Goal: Communication & Community: Answer question/provide support

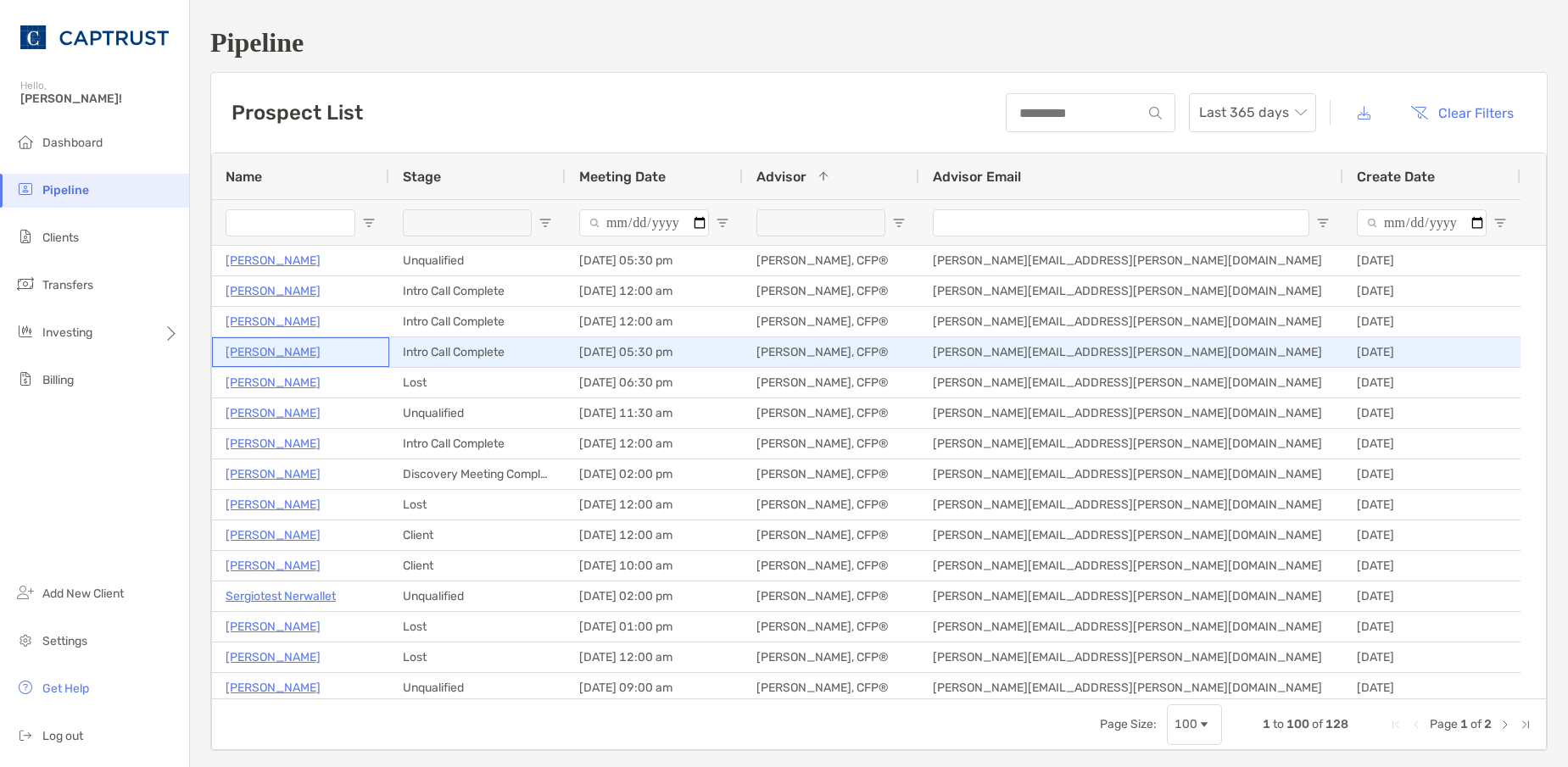
click at [273, 354] on p "[PERSON_NAME]" at bounding box center [272, 353] width 95 height 21
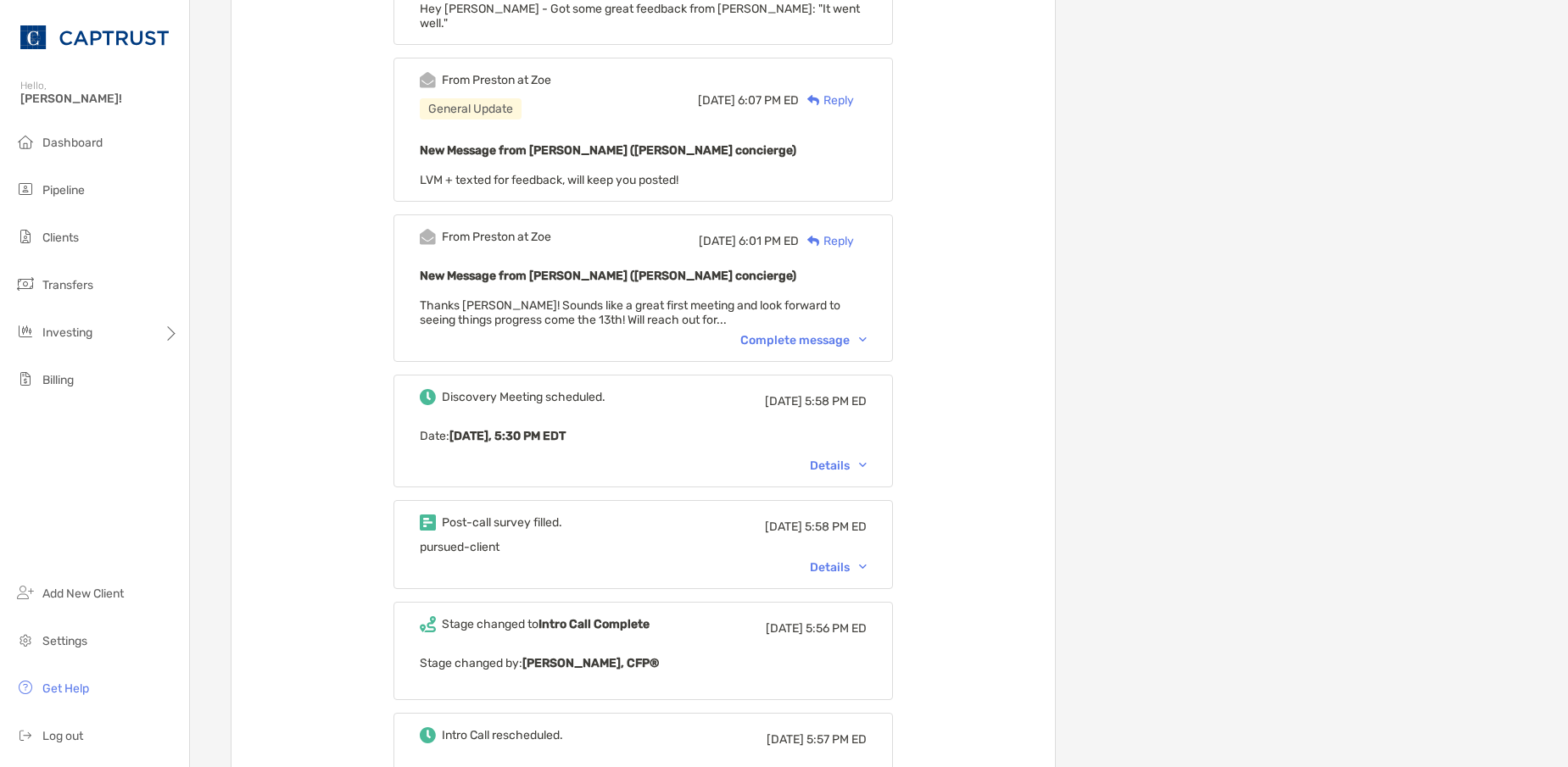
scroll to position [678, 0]
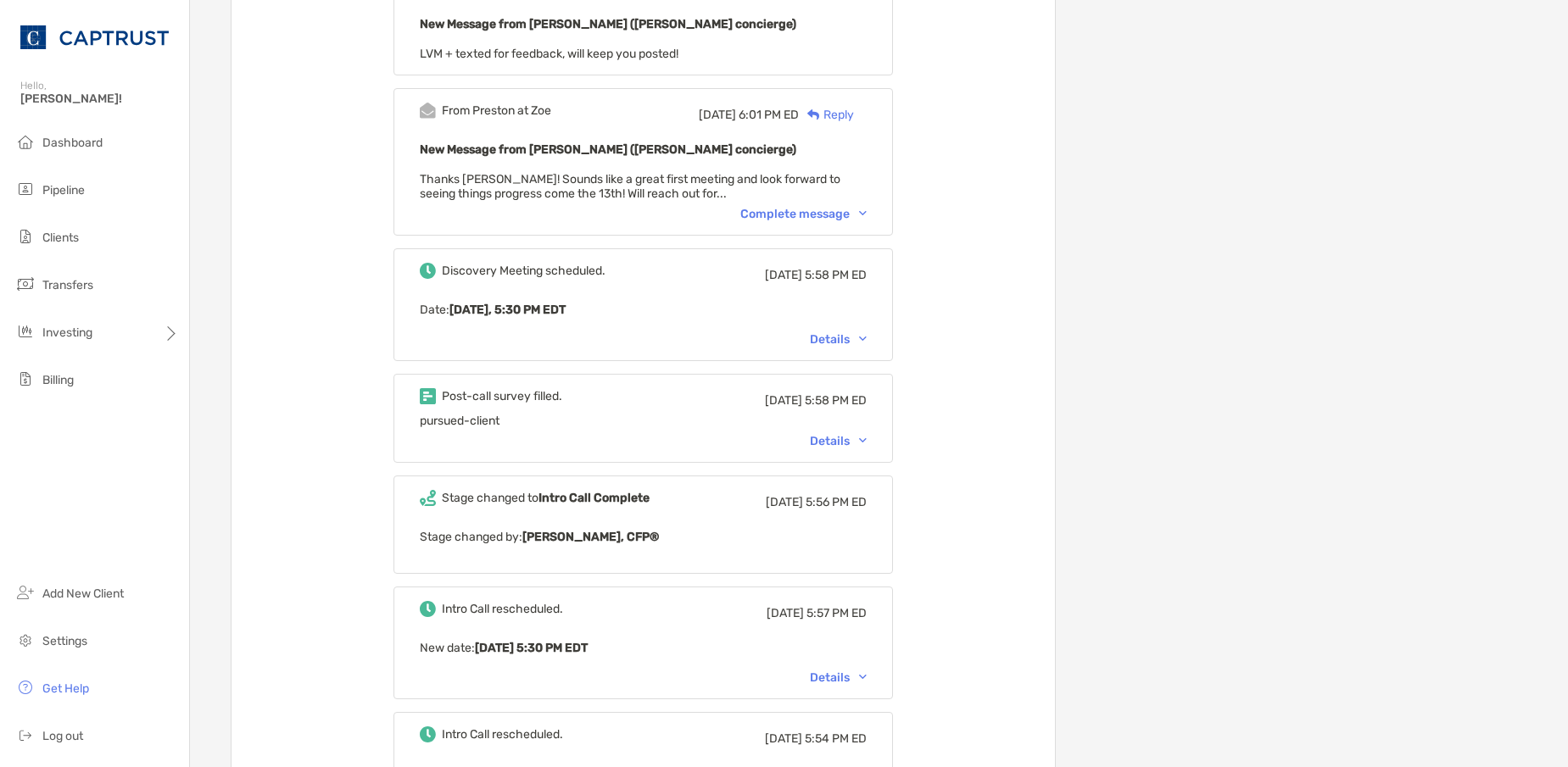
click at [864, 434] on div "Details" at bounding box center [839, 441] width 57 height 15
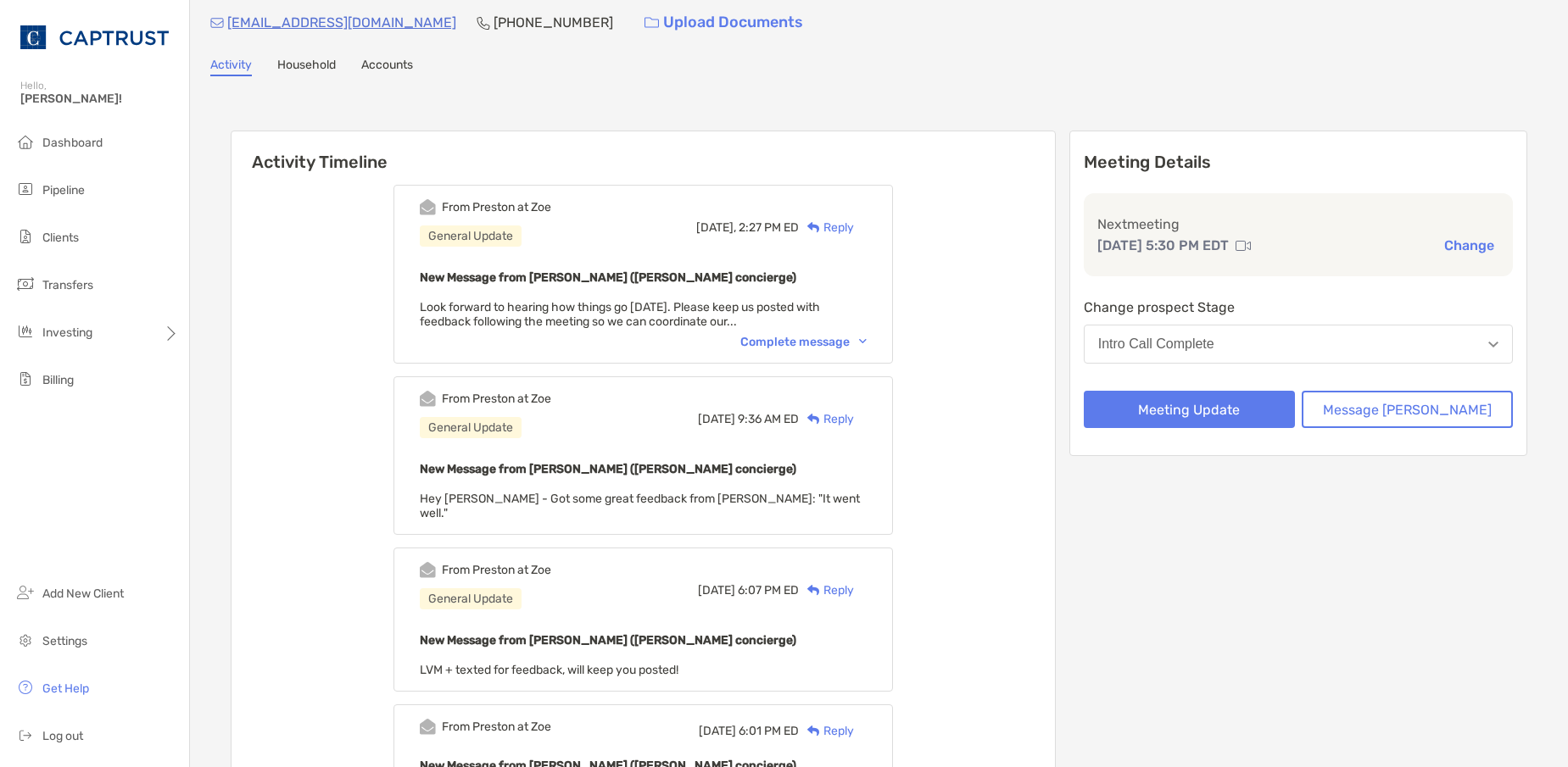
scroll to position [0, 0]
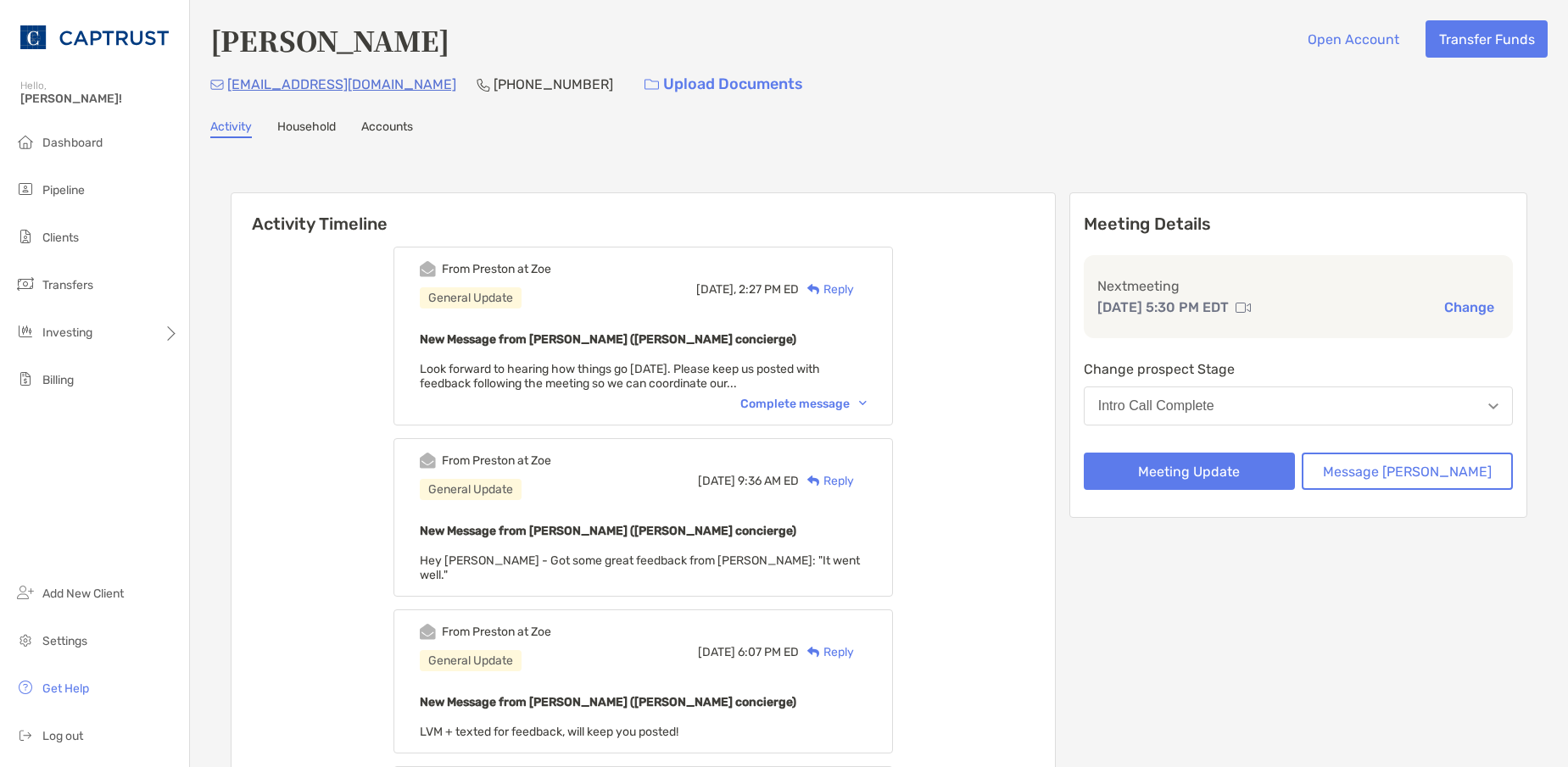
drag, startPoint x: 1075, startPoint y: 48, endPoint x: 994, endPoint y: 68, distance: 83.4
click at [1075, 48] on div "Bart Mcpherson Open Account Transfer Funds" at bounding box center [880, 40] width 1338 height 39
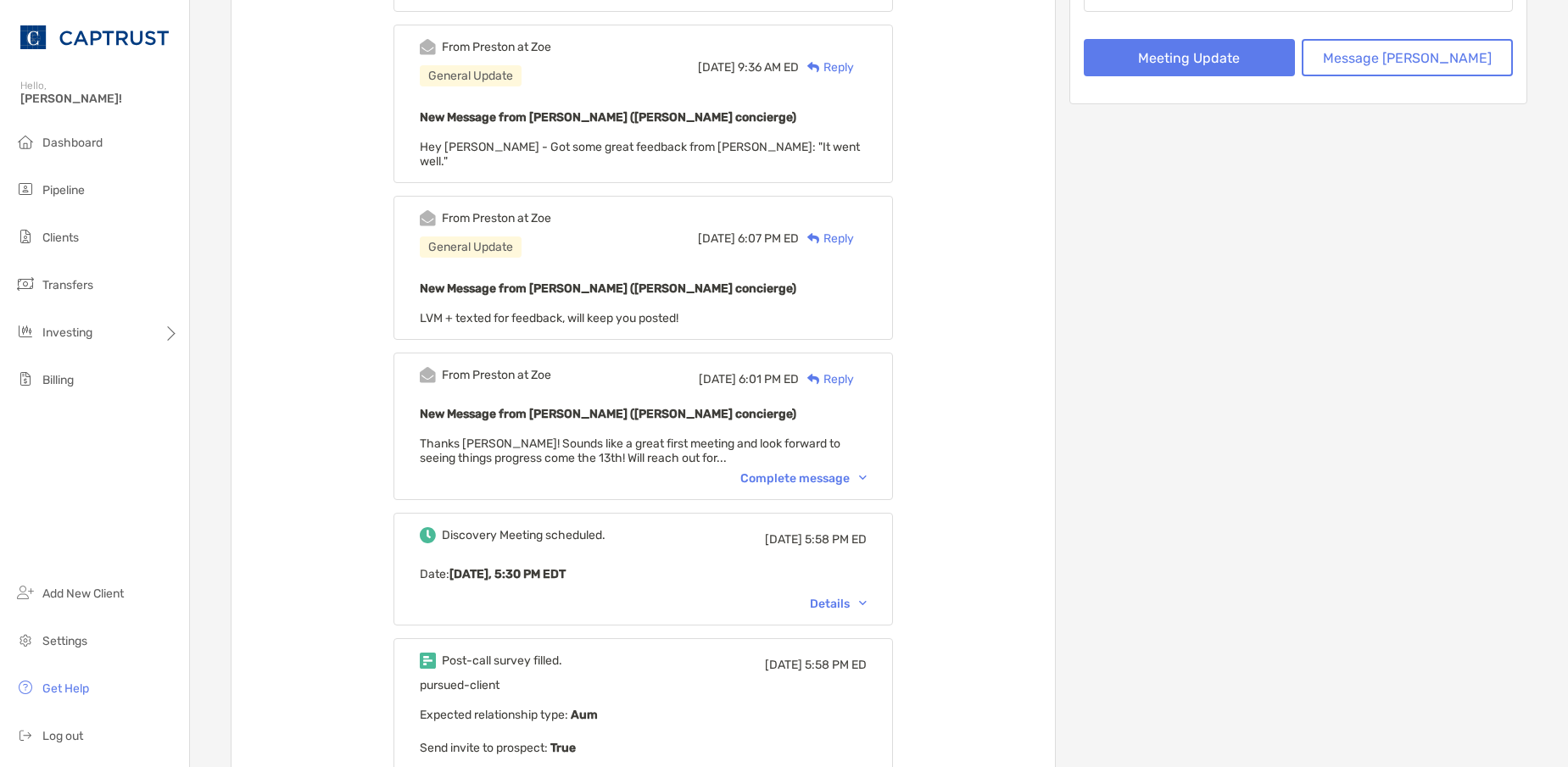
scroll to position [424, 0]
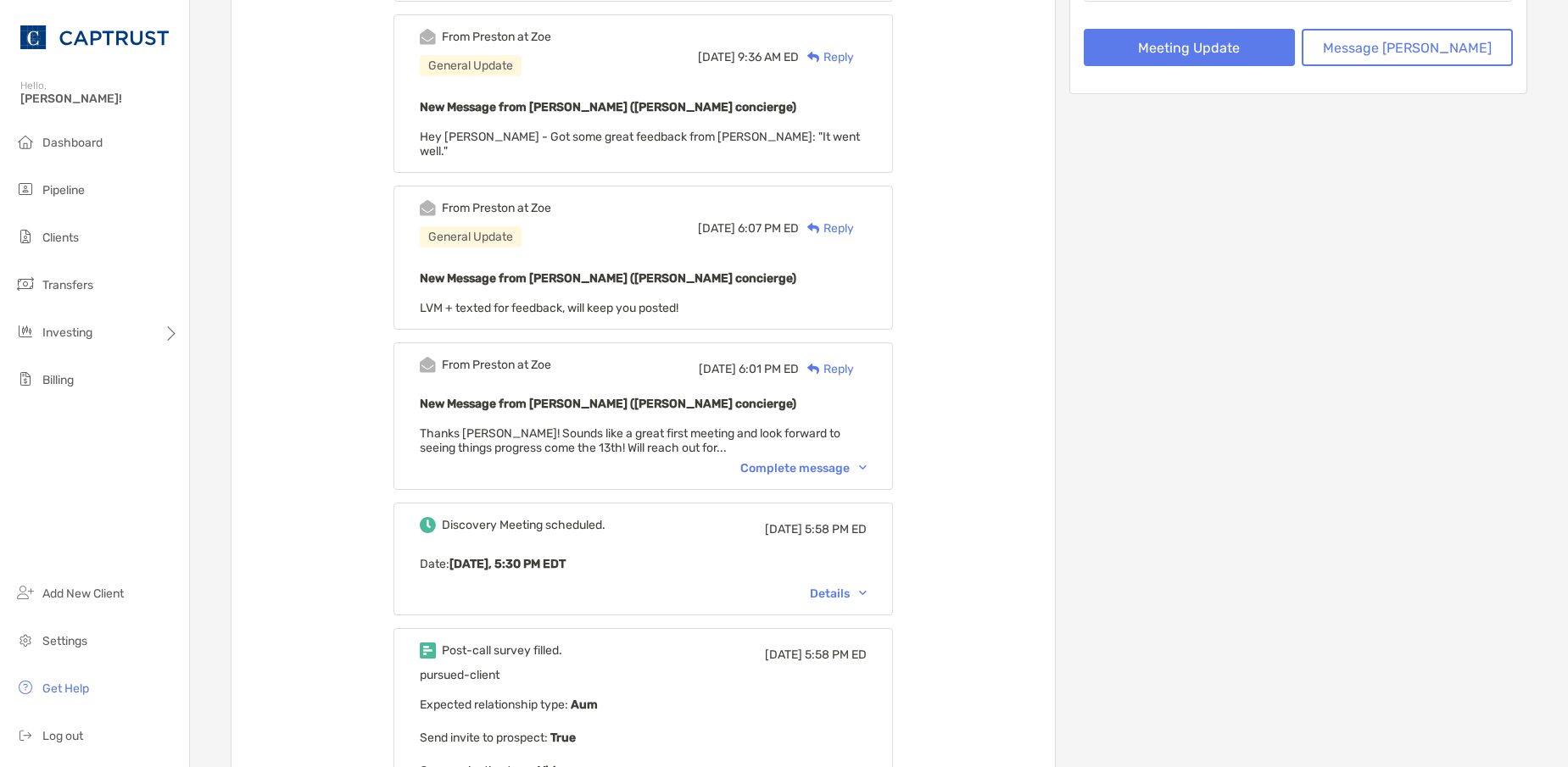
click at [867, 587] on div "Details" at bounding box center [839, 594] width 57 height 15
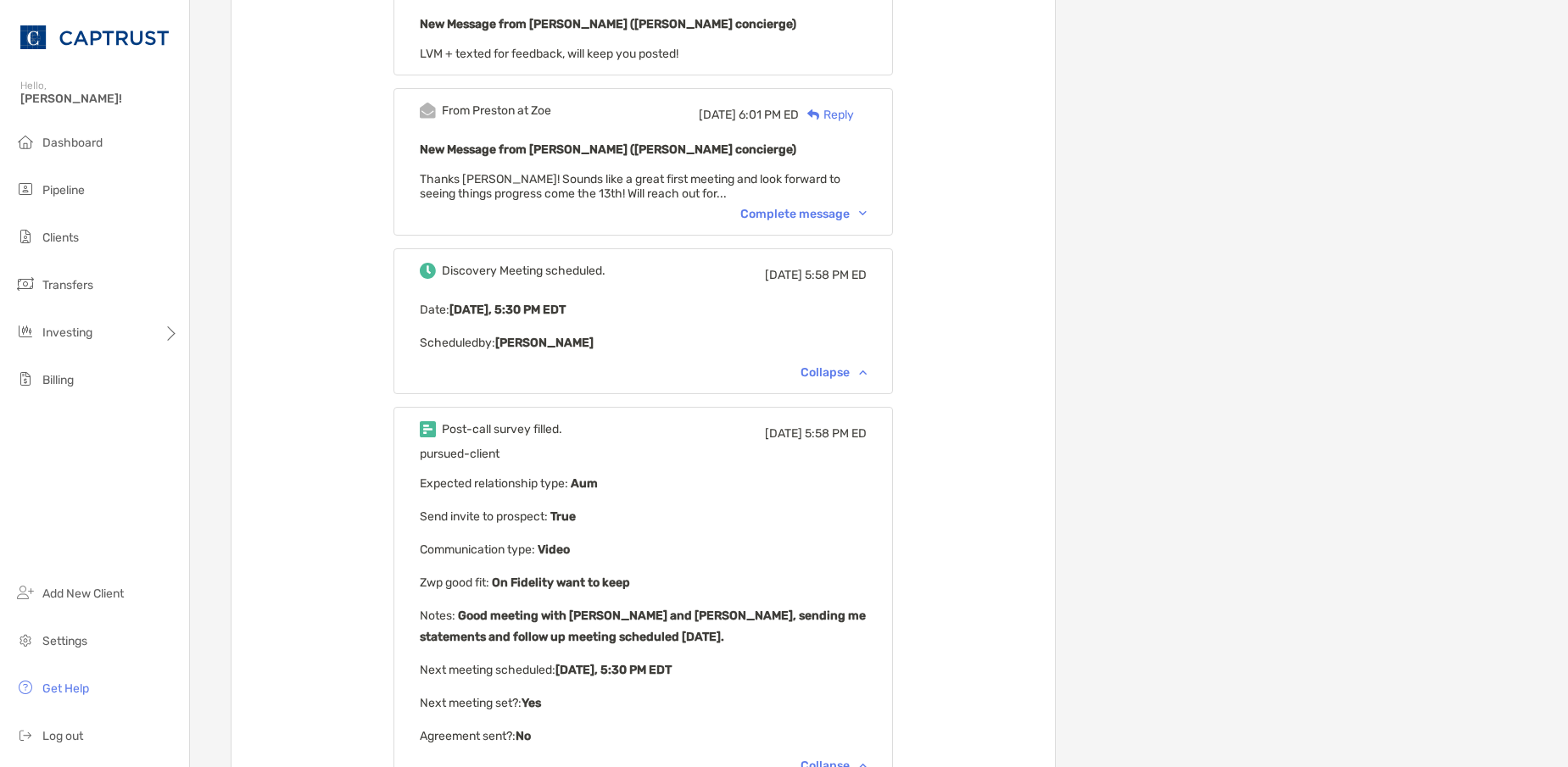
scroll to position [0, 0]
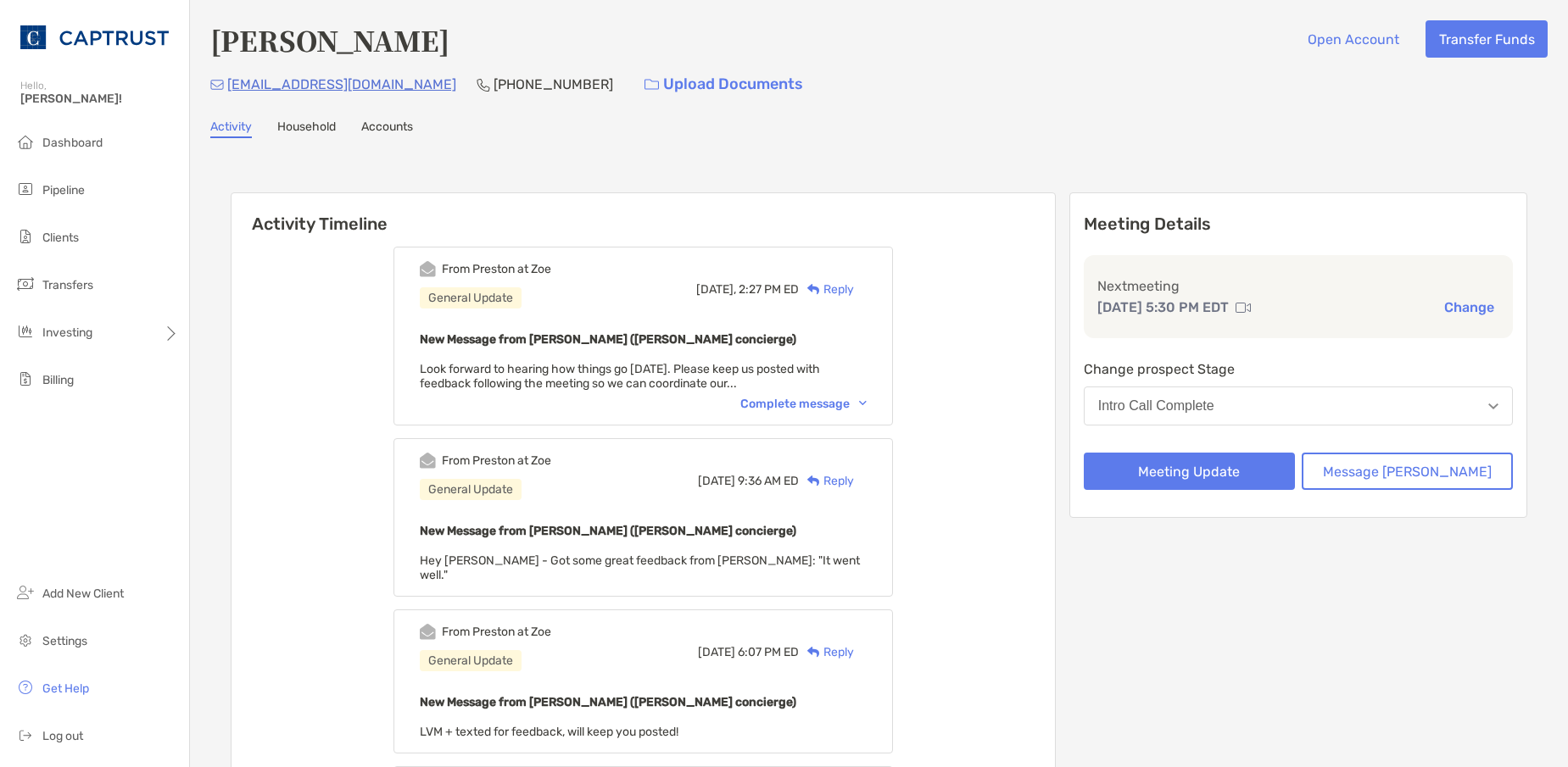
click at [1320, 393] on button "Intro Call Complete" at bounding box center [1299, 406] width 429 height 39
click at [1414, 468] on button "Message Zoe" at bounding box center [1407, 471] width 212 height 37
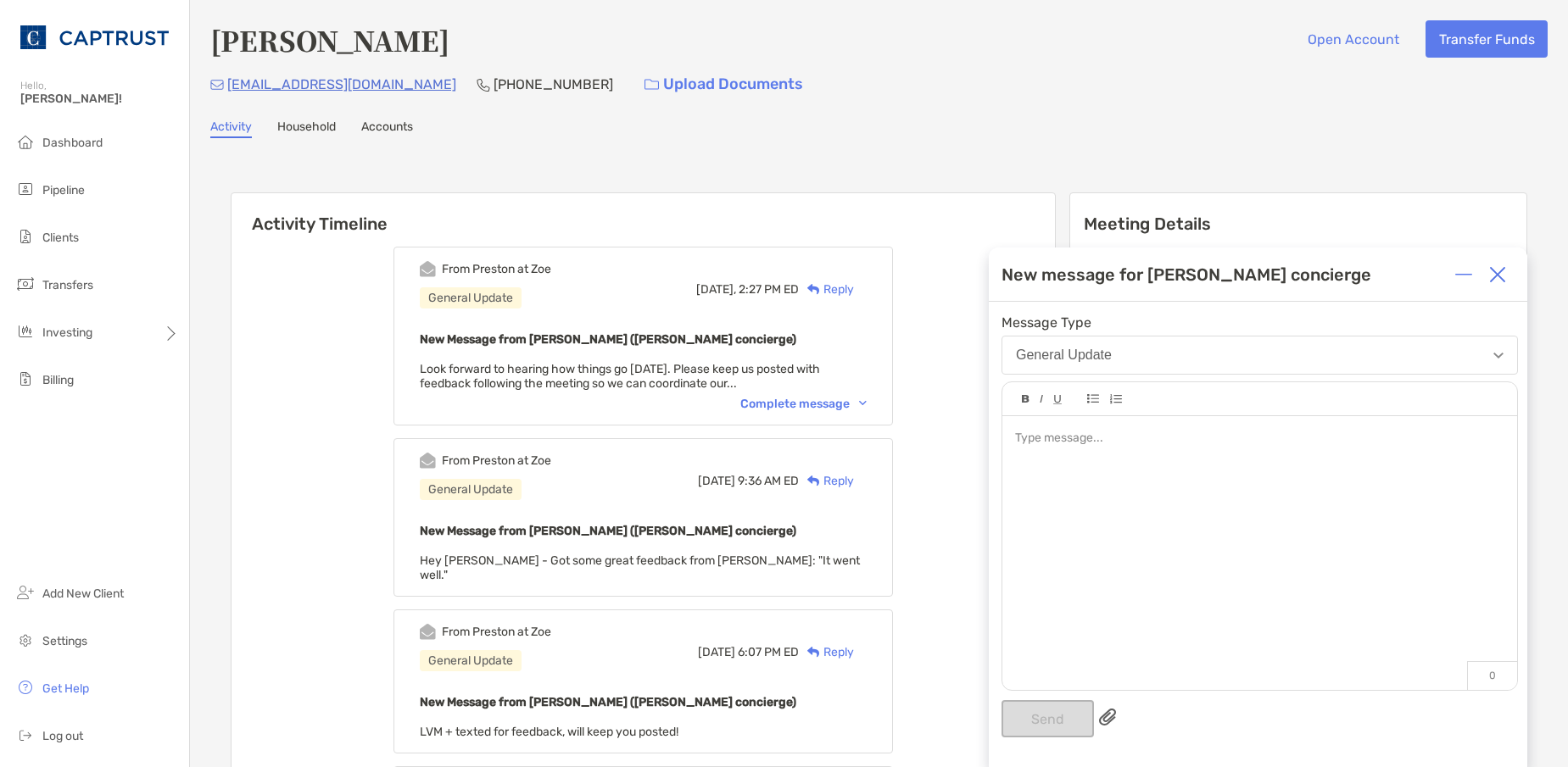
click at [1504, 272] on img at bounding box center [1497, 274] width 17 height 17
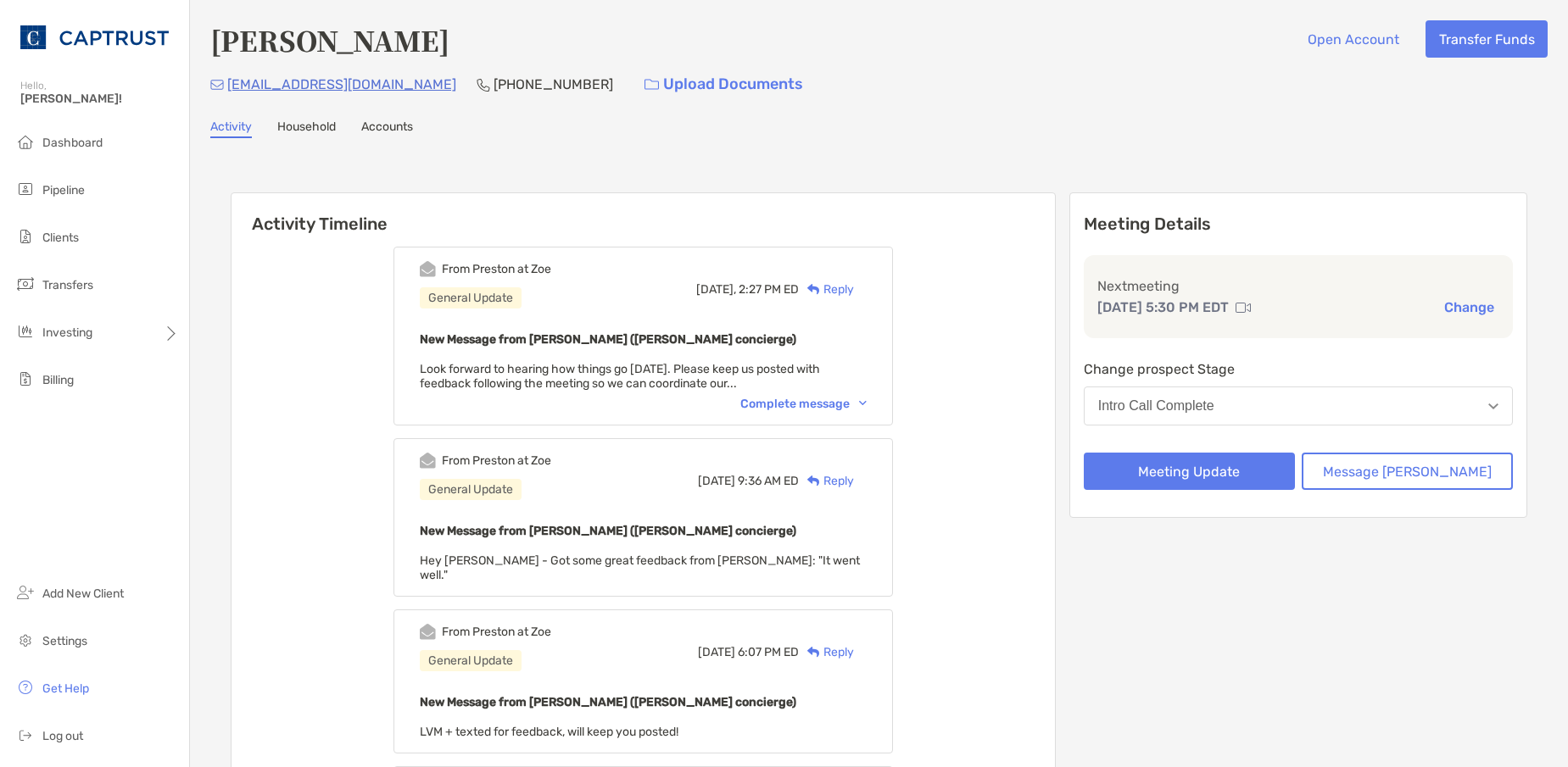
click at [854, 289] on div "Reply" at bounding box center [826, 289] width 56 height 18
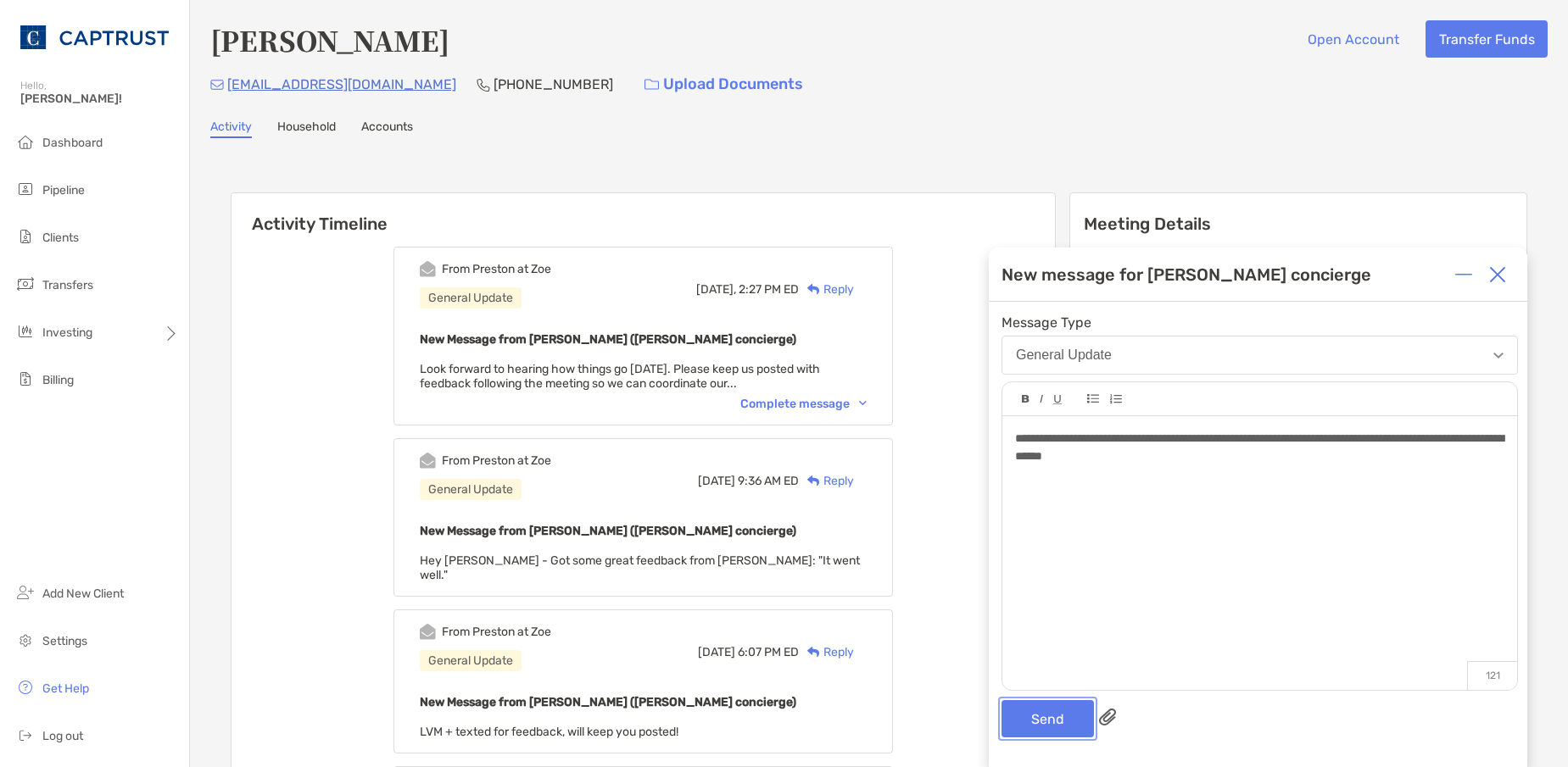
click at [1053, 716] on button "Send" at bounding box center [1047, 718] width 93 height 37
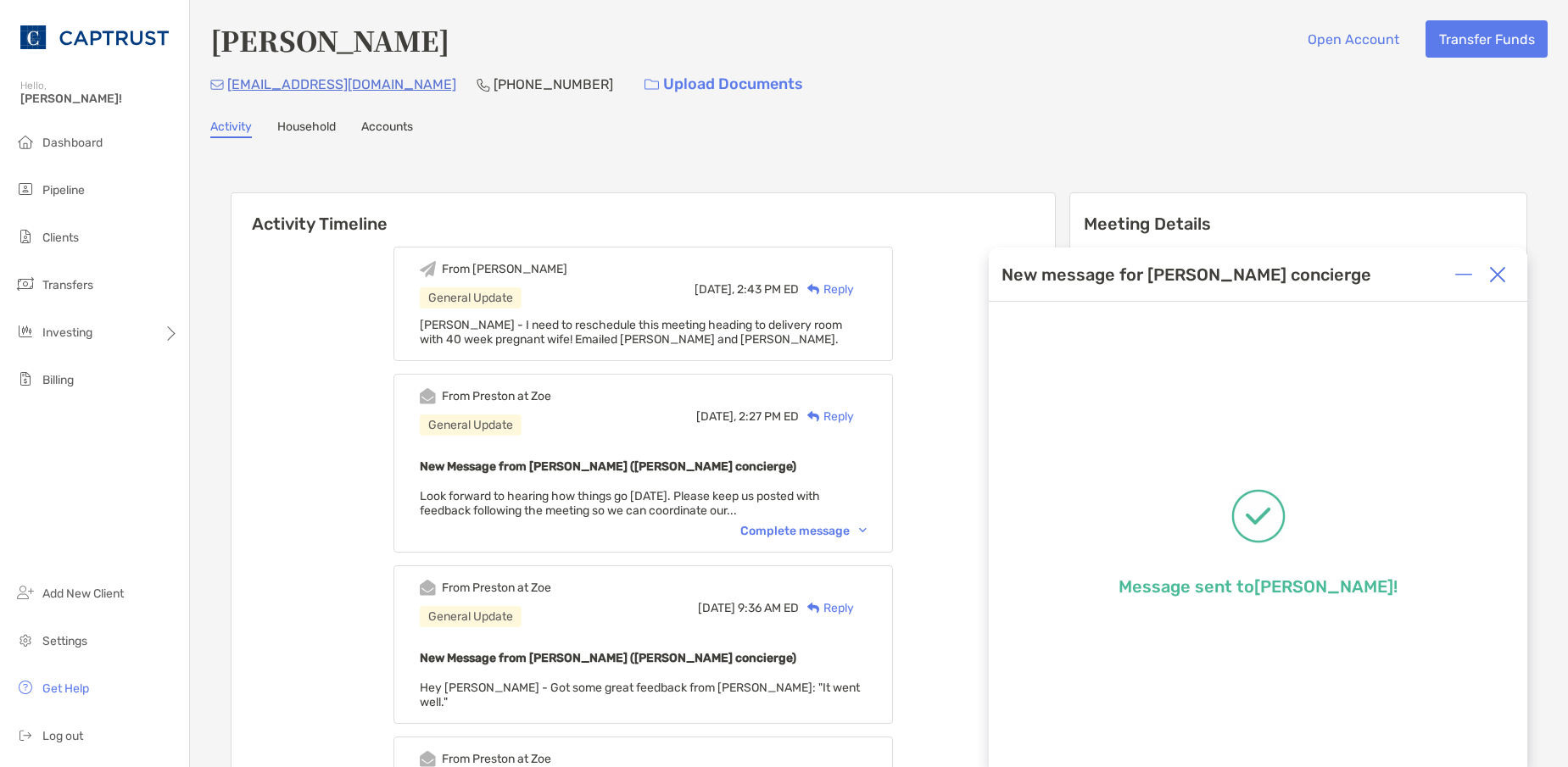
click at [1495, 279] on img at bounding box center [1497, 274] width 17 height 17
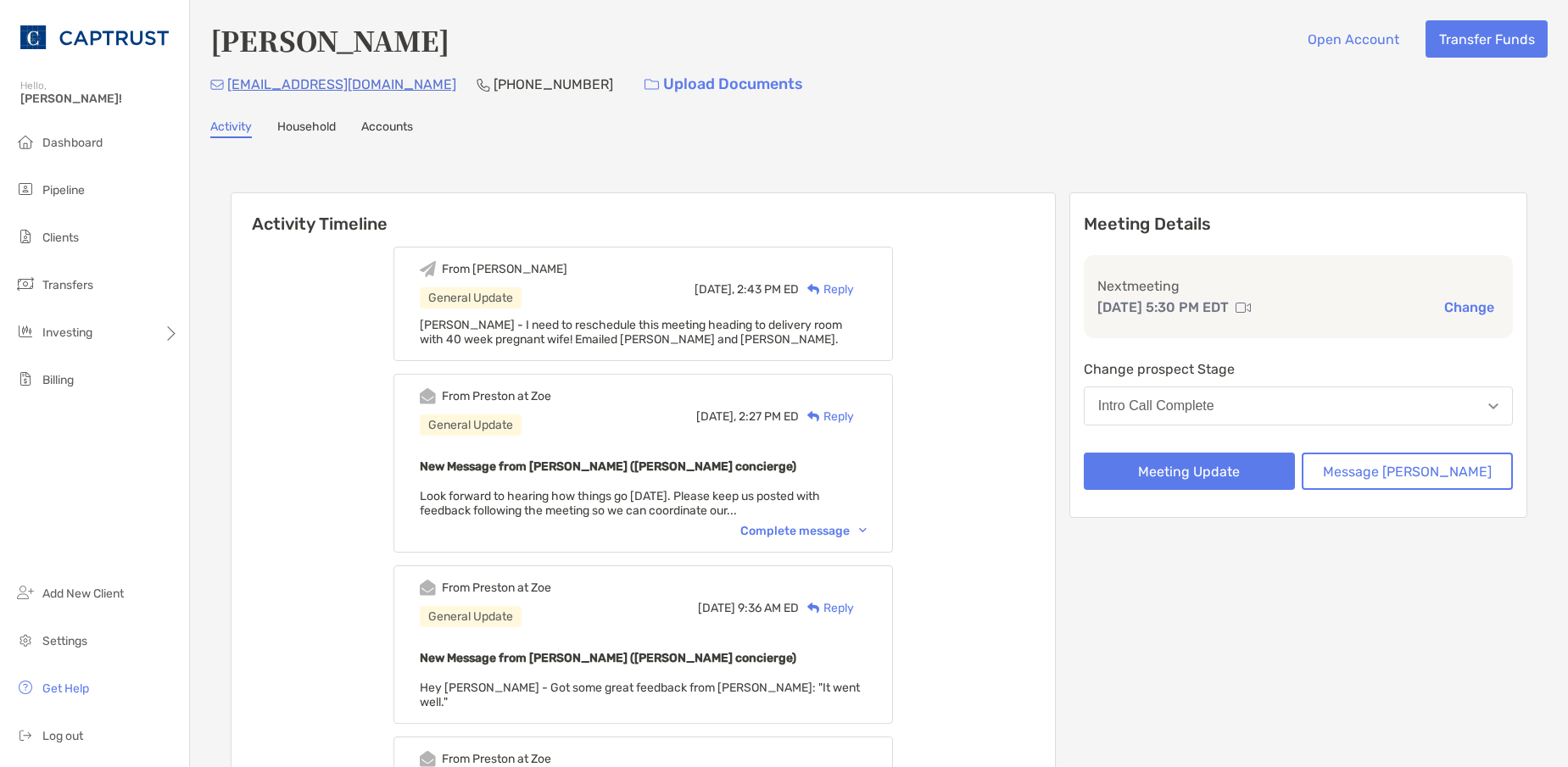
click at [1203, 22] on div "Bart Mcpherson Open Account Transfer Funds" at bounding box center [880, 40] width 1338 height 39
click at [1225, 36] on div "Bart Mcpherson Open Account Transfer Funds" at bounding box center [880, 40] width 1338 height 39
